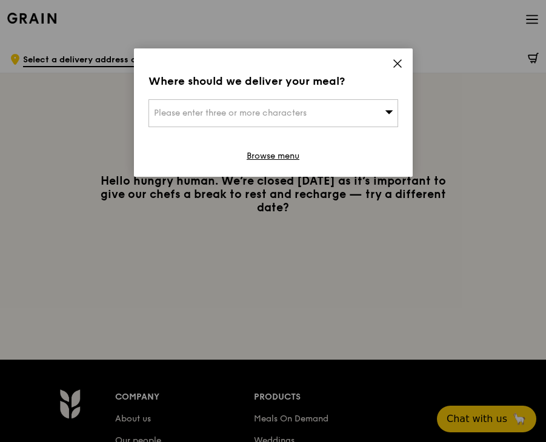
click at [398, 62] on icon at bounding box center [397, 63] width 7 height 7
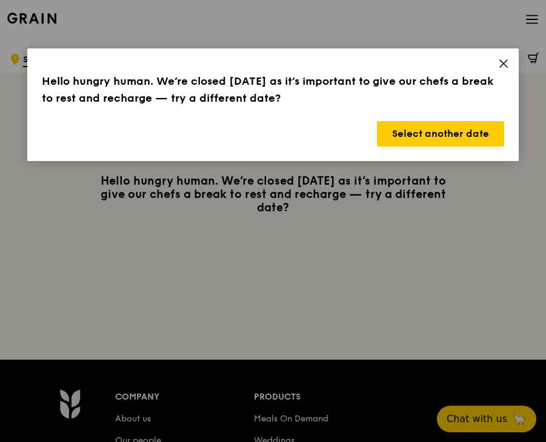
click at [503, 65] on icon at bounding box center [503, 63] width 11 height 11
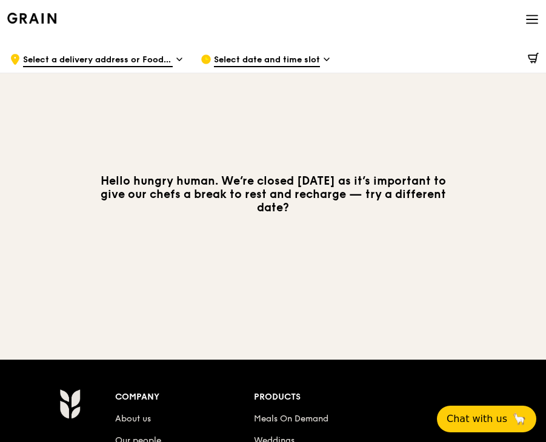
click at [529, 20] on icon at bounding box center [531, 19] width 13 height 13
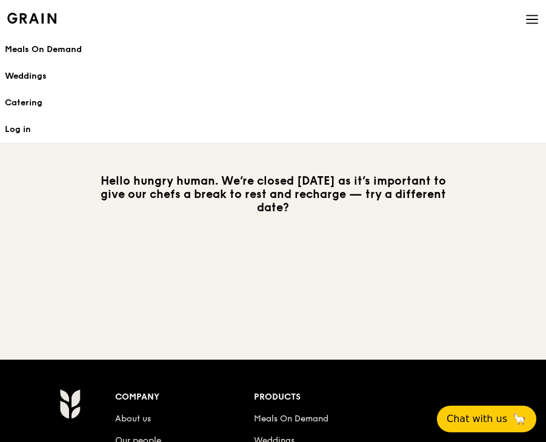
click at [18, 51] on h1 "Meals On Demand" at bounding box center [273, 50] width 536 height 12
click at [26, 44] on h1 "Meals On Demand" at bounding box center [273, 50] width 536 height 12
click at [33, 103] on div "Catering" at bounding box center [273, 103] width 536 height 12
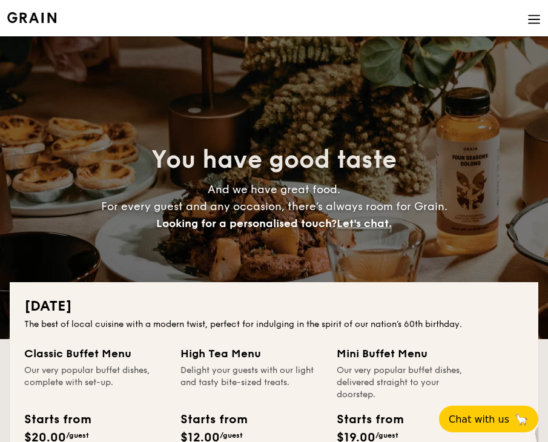
click at [526, 18] on li at bounding box center [274, 18] width 534 height 36
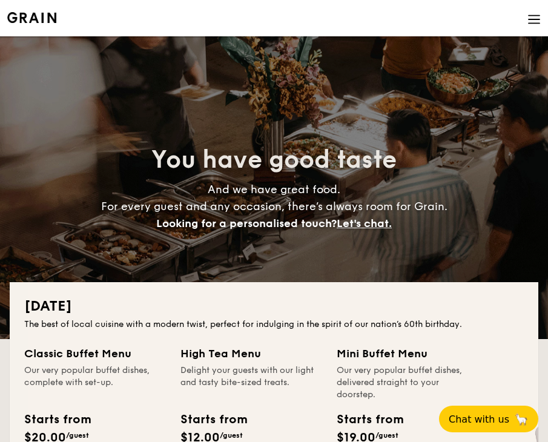
click at [536, 19] on img at bounding box center [533, 19] width 13 height 13
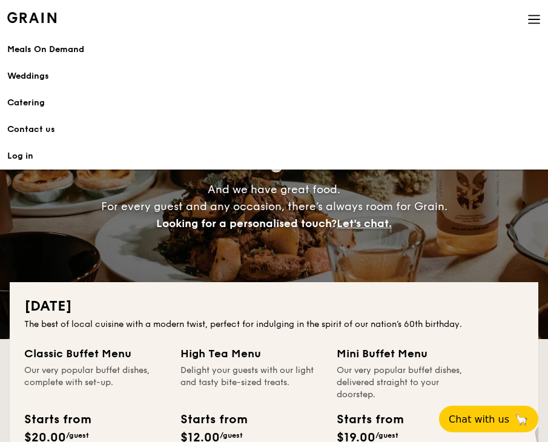
click at [43, 49] on div "Meals On Demand" at bounding box center [274, 50] width 534 height 12
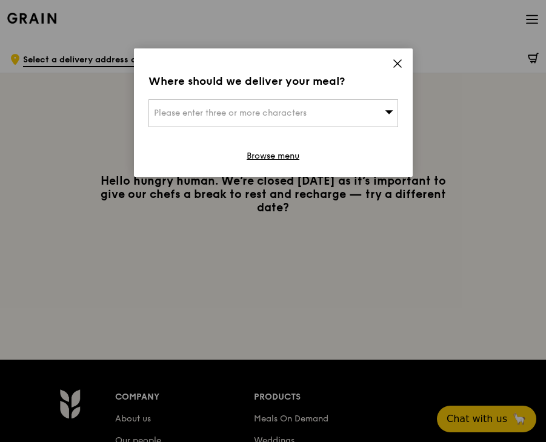
click at [388, 111] on icon at bounding box center [389, 112] width 8 height 4
type input "paya lebar"
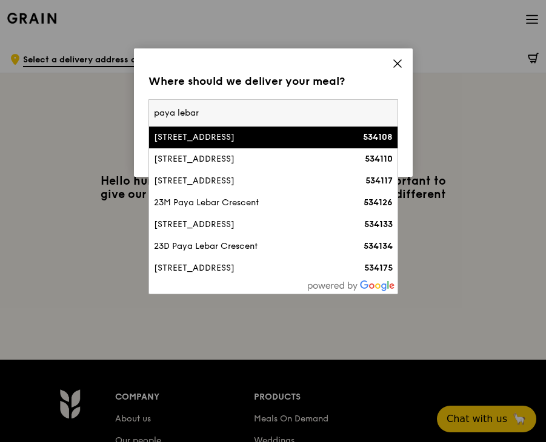
click at [322, 130] on li "[STREET_ADDRESS] 534108" at bounding box center [273, 138] width 248 height 22
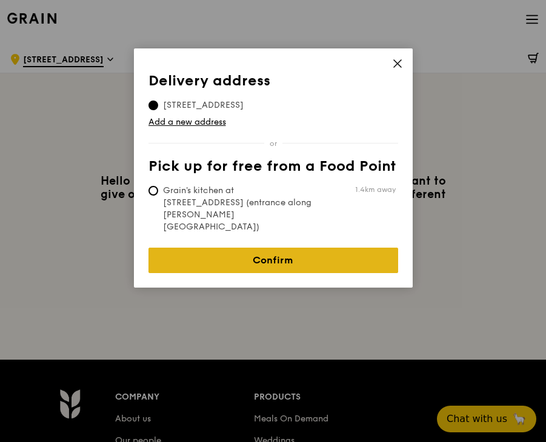
click at [291, 248] on link "Confirm" at bounding box center [273, 260] width 250 height 25
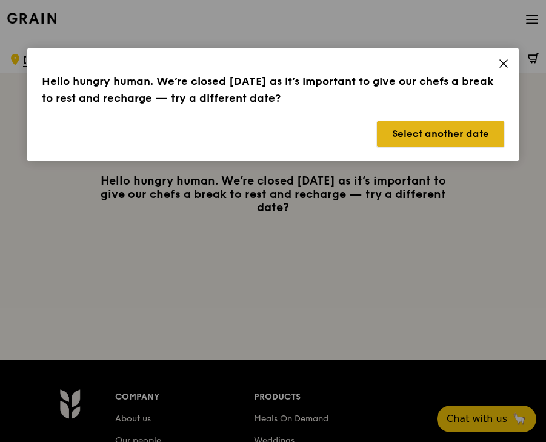
click at [414, 136] on button "Select another date" at bounding box center [440, 133] width 127 height 25
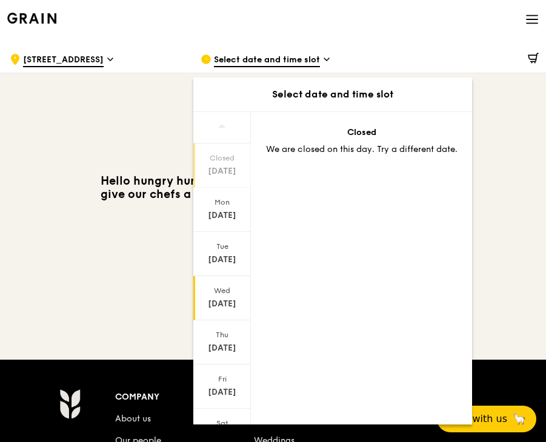
click at [222, 287] on div "Wed" at bounding box center [222, 291] width 54 height 10
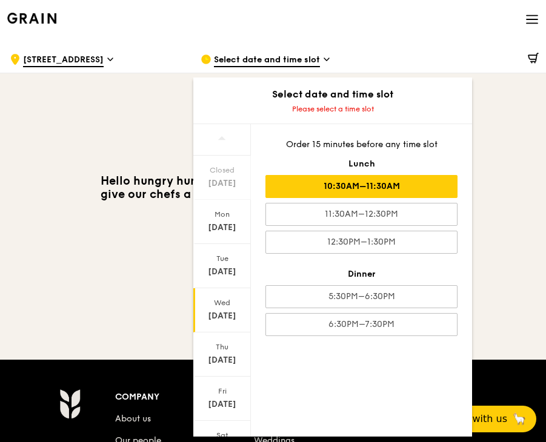
click at [397, 190] on div "10:30AM–11:30AM" at bounding box center [361, 186] width 192 height 23
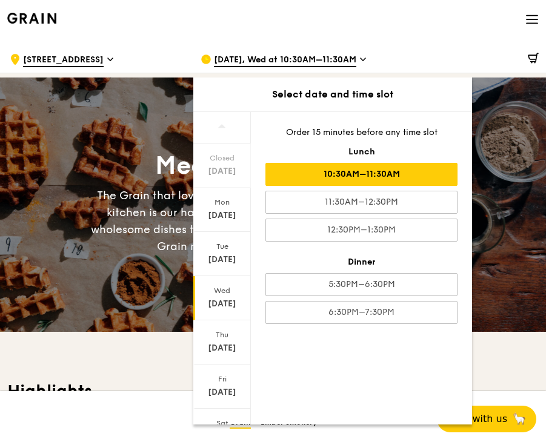
click at [452, 65] on div at bounding box center [463, 59] width 149 height 36
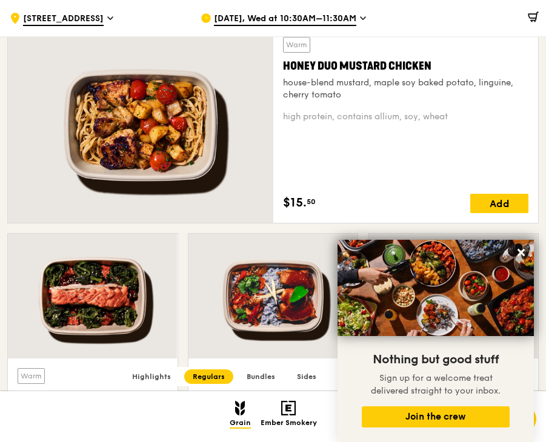
scroll to position [849, 0]
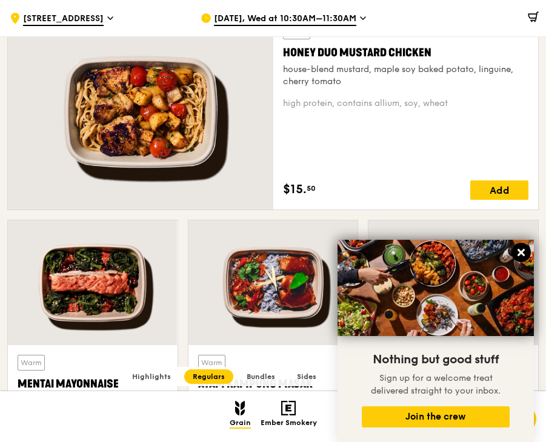
click at [521, 257] on icon at bounding box center [520, 252] width 11 height 11
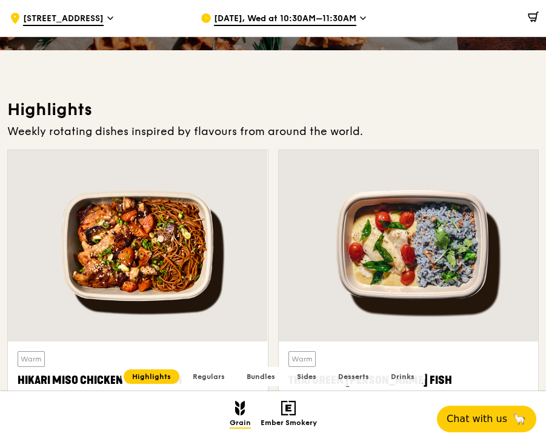
scroll to position [305, 0]
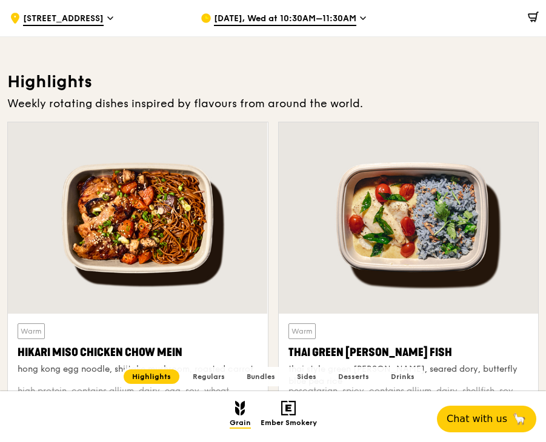
click at [215, 376] on span "Regulars" at bounding box center [209, 376] width 32 height 8
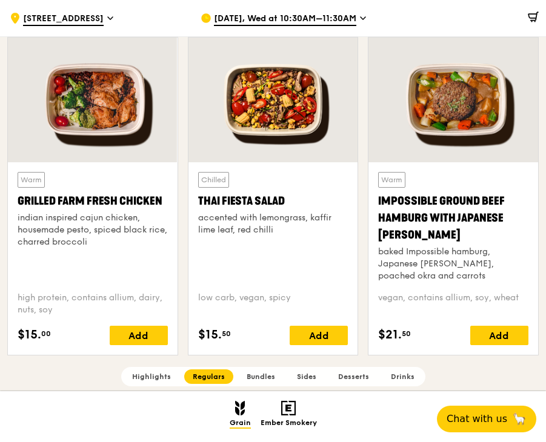
scroll to position [1344, 0]
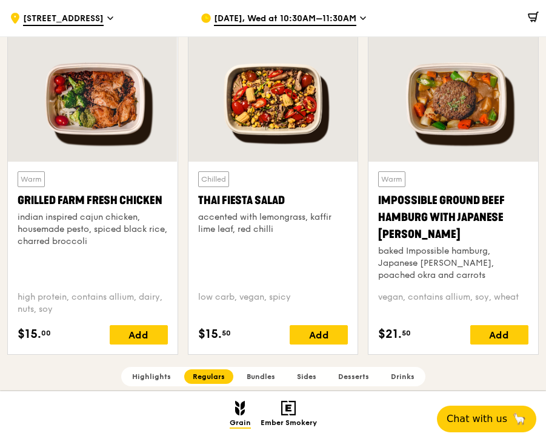
click at [271, 170] on div "Chilled Thai Fiesta Salad accented with lemongrass, kaffir lime leaf, red chill…" at bounding box center [273, 258] width 170 height 193
click at [245, 228] on div "accented with lemongrass, kaffir lime leaf, red chilli" at bounding box center [273, 223] width 150 height 24
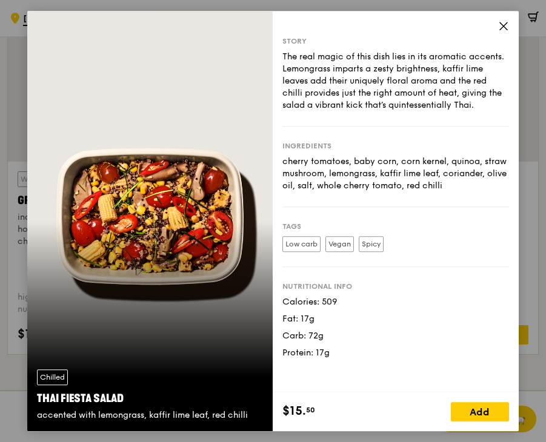
scroll to position [1428, 0]
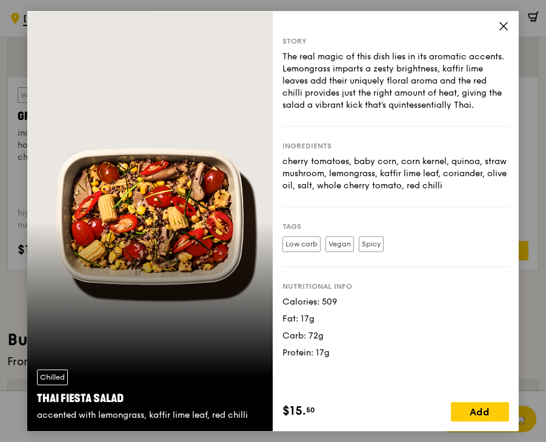
click at [503, 27] on icon at bounding box center [503, 26] width 11 height 11
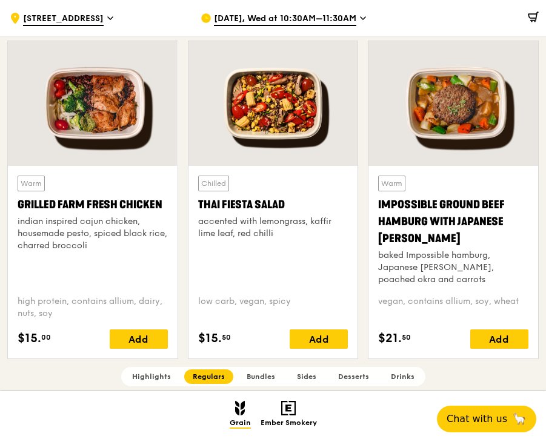
scroll to position [1337, 0]
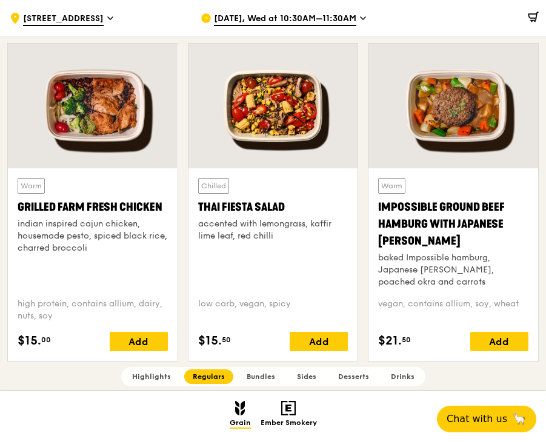
click at [137, 210] on div "Grilled Farm Fresh Chicken" at bounding box center [93, 207] width 150 height 17
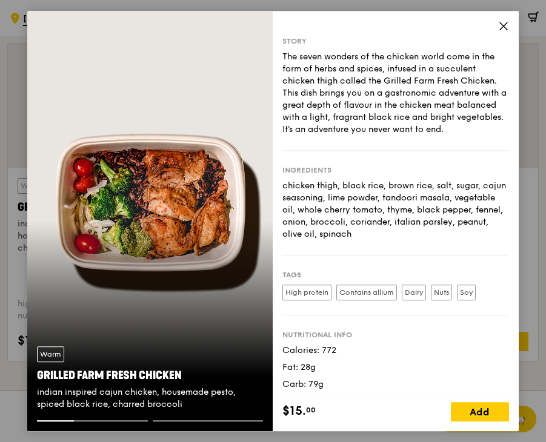
click at [495, 27] on div "Story The seven wonders of the chicken world come in the form of herbs and spic…" at bounding box center [395, 202] width 245 height 382
click at [512, 28] on div "Story The seven wonders of the chicken world come in the form of herbs and spic…" at bounding box center [395, 202] width 245 height 382
click at [509, 27] on div "Story The seven wonders of the chicken world come in the form of herbs and spic…" at bounding box center [395, 202] width 245 height 382
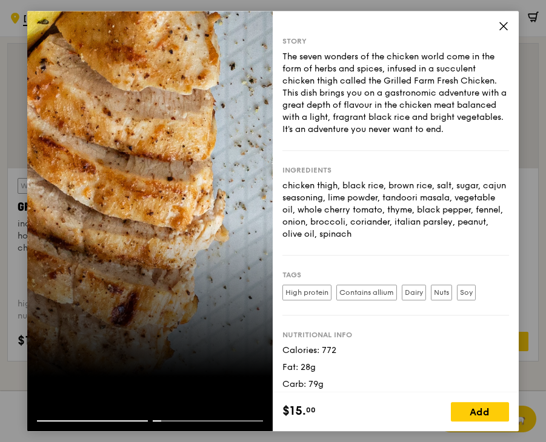
click at [507, 27] on icon at bounding box center [503, 26] width 11 height 11
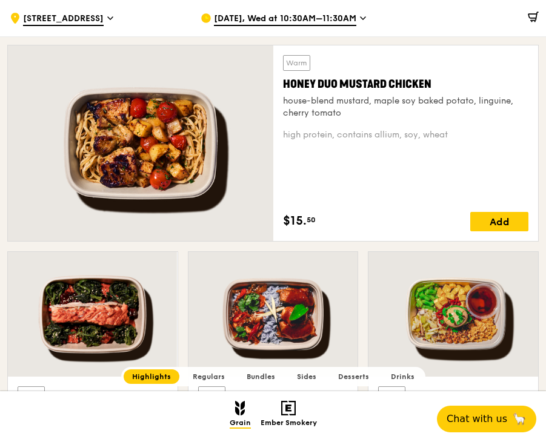
scroll to position [622, 0]
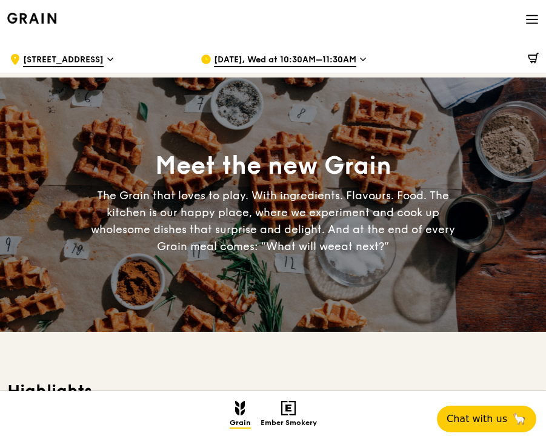
scroll to position [38, 0]
